Goal: Check status: Check status

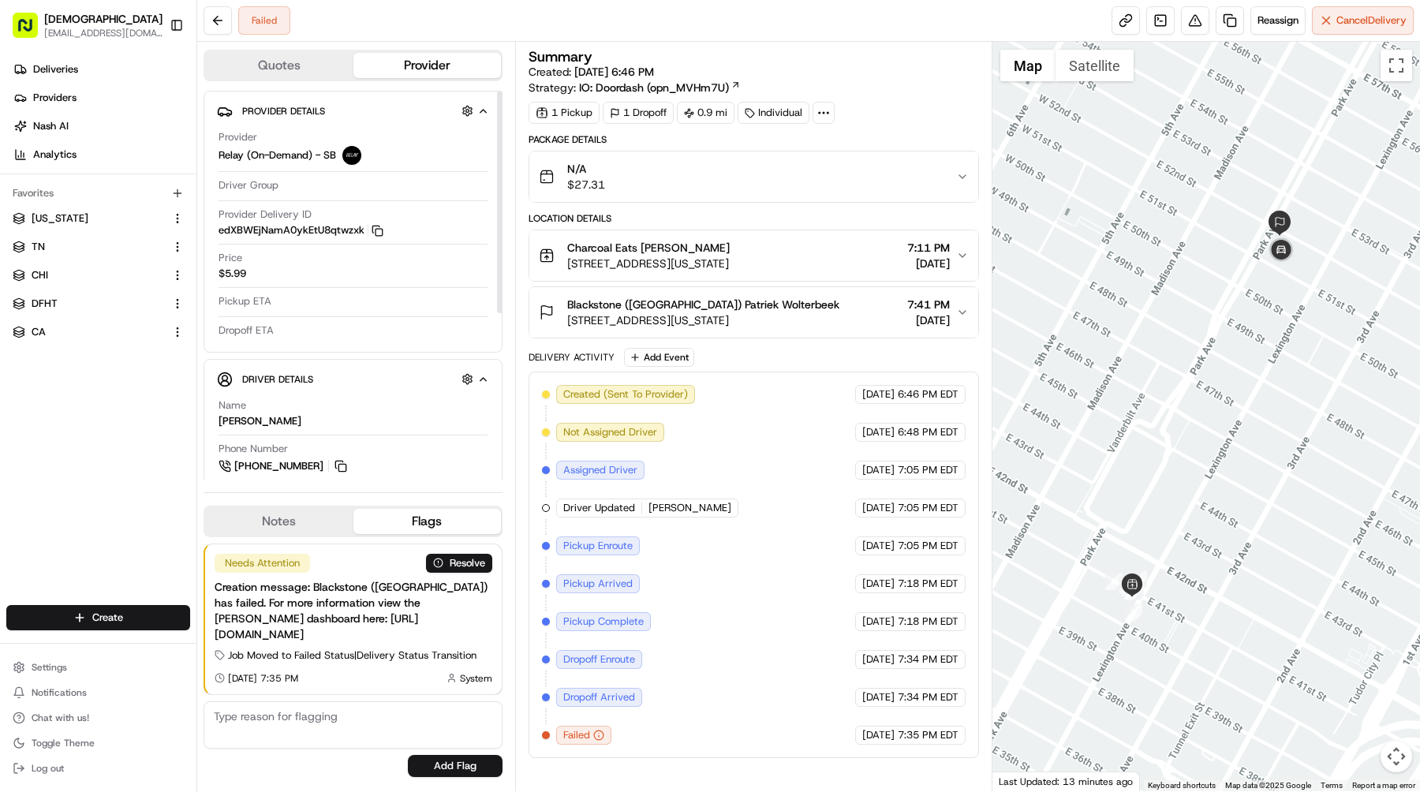
click at [383, 228] on div "Provider Delivery ID edXBWEjNamA0ykEtU8qtwzxk Copy edXBWEjNamA0ykEtU8qtwzxk" at bounding box center [353, 223] width 269 height 30
click at [379, 229] on rect "button" at bounding box center [379, 232] width 7 height 7
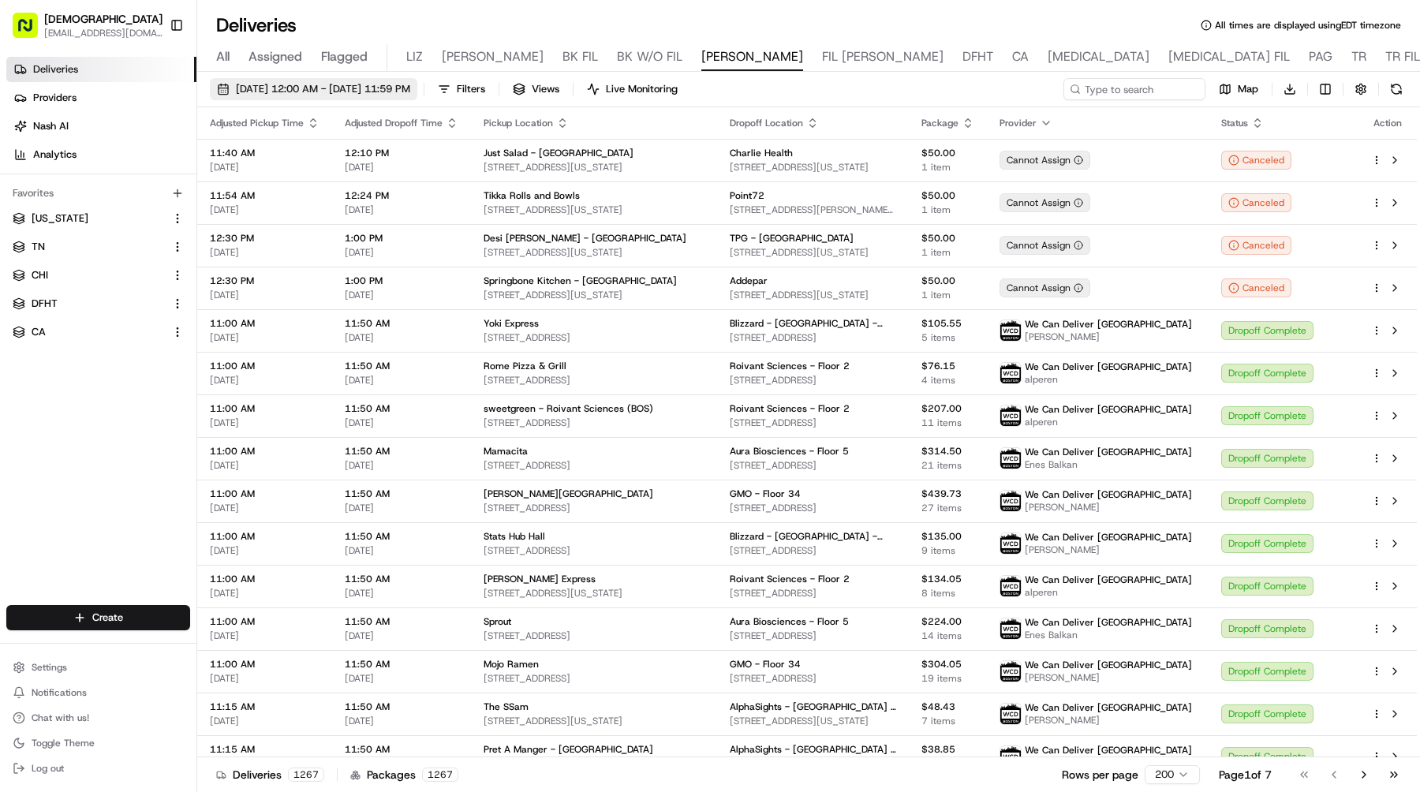
click at [307, 92] on span "08/19/2025 12:00 AM - 08/19/2025 11:59 PM" at bounding box center [323, 89] width 174 height 14
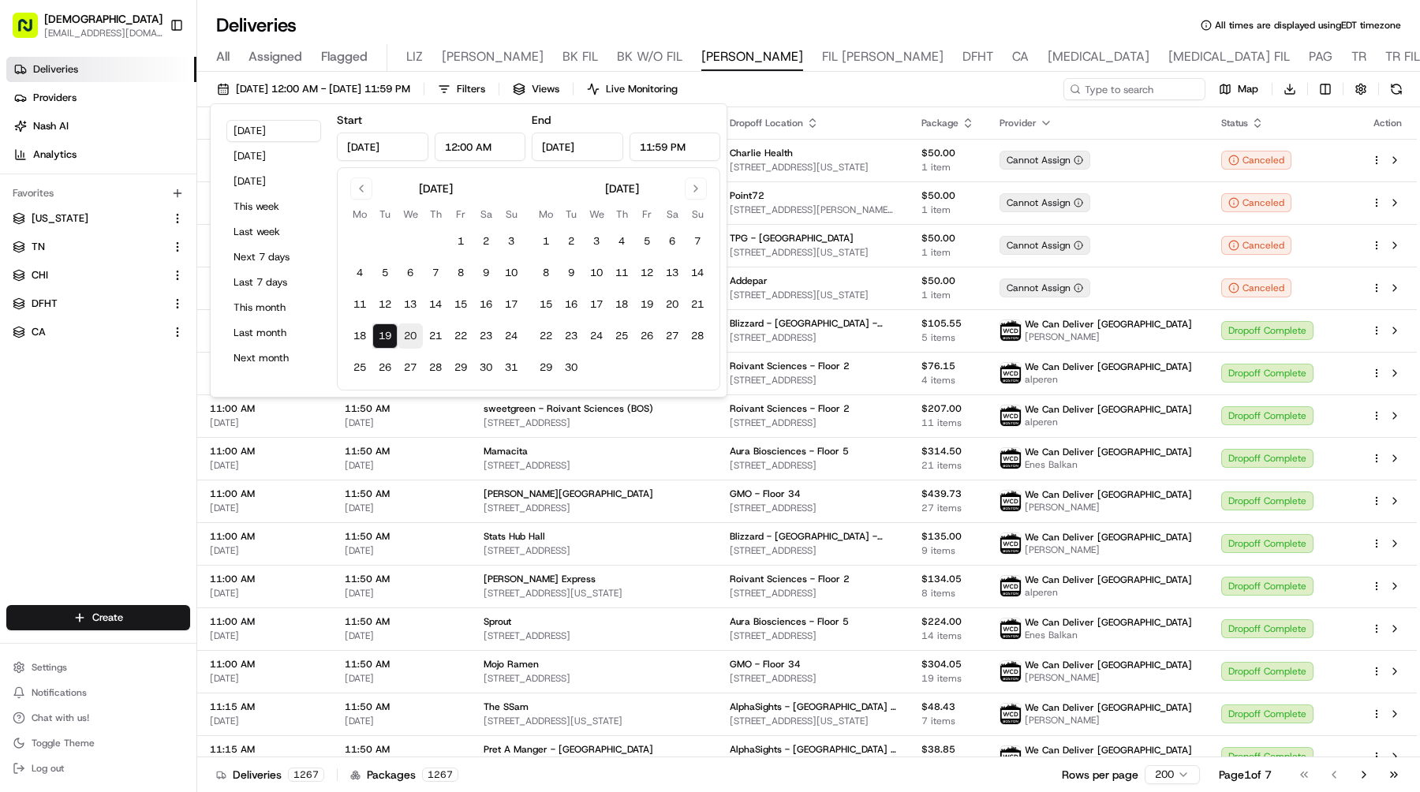
click at [405, 326] on button "20" at bounding box center [410, 335] width 25 height 25
type input "Aug 20, 2025"
click at [405, 326] on button "20" at bounding box center [410, 335] width 25 height 25
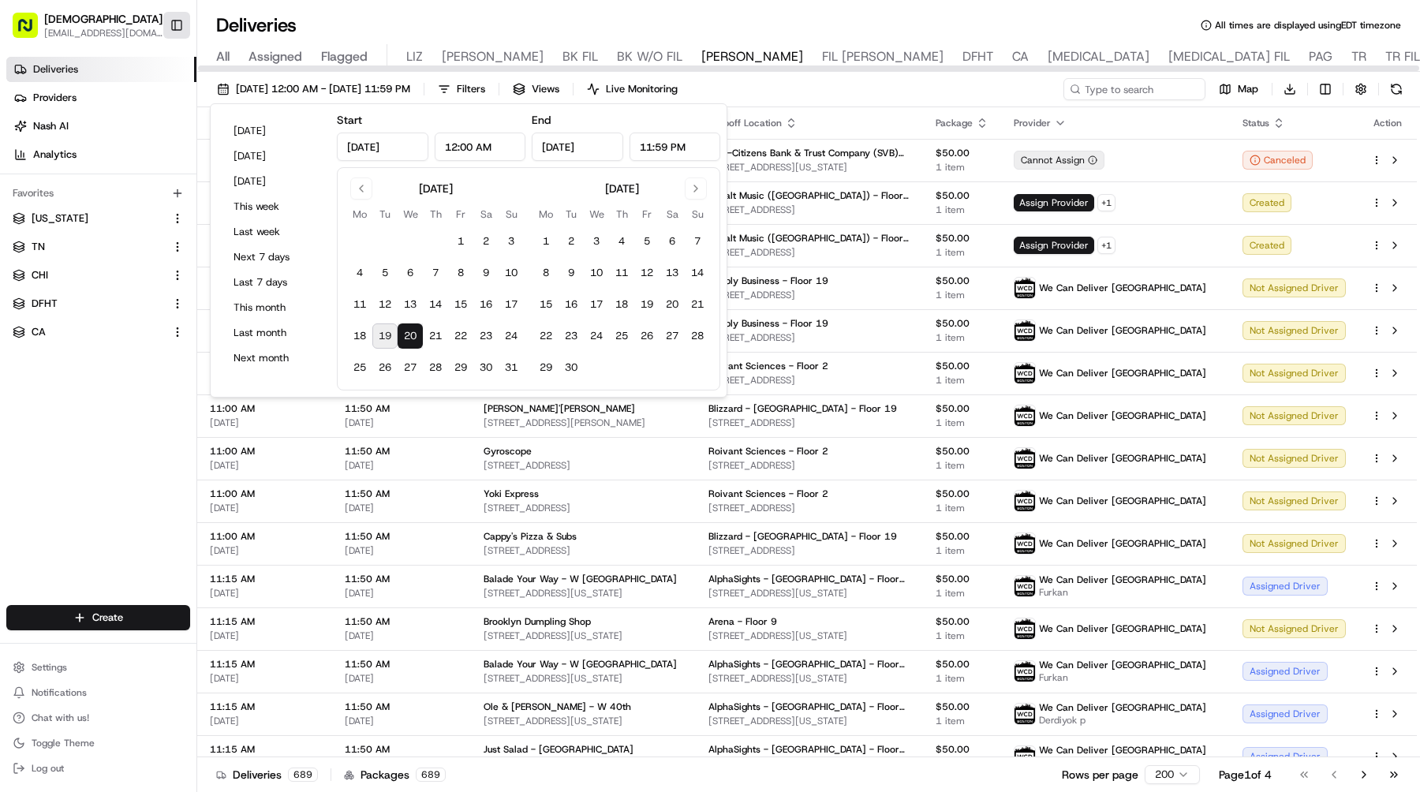
click at [171, 25] on button "Toggle Sidebar" at bounding box center [176, 25] width 27 height 27
